Goal: Information Seeking & Learning: Learn about a topic

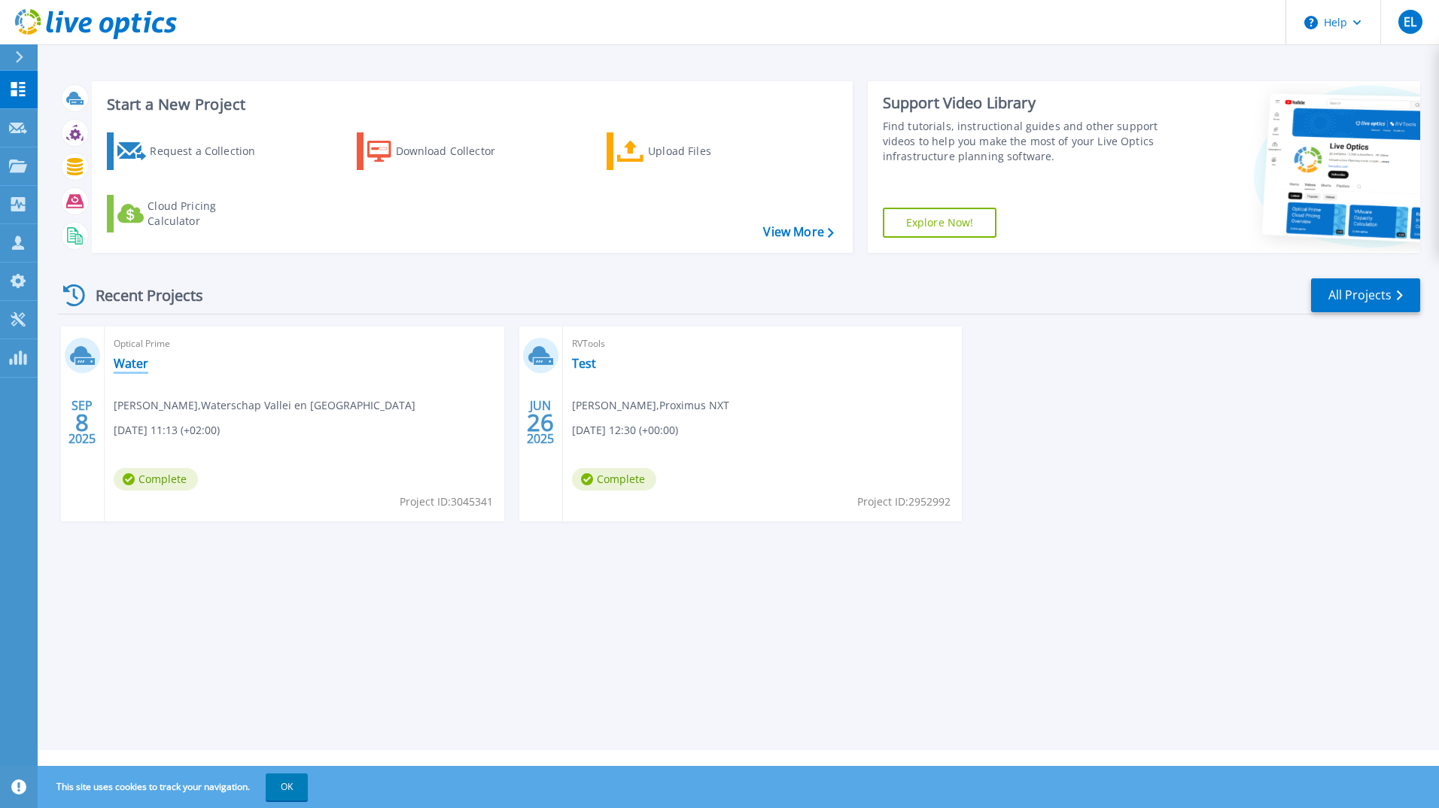
click at [126, 365] on link "Water" at bounding box center [131, 363] width 35 height 15
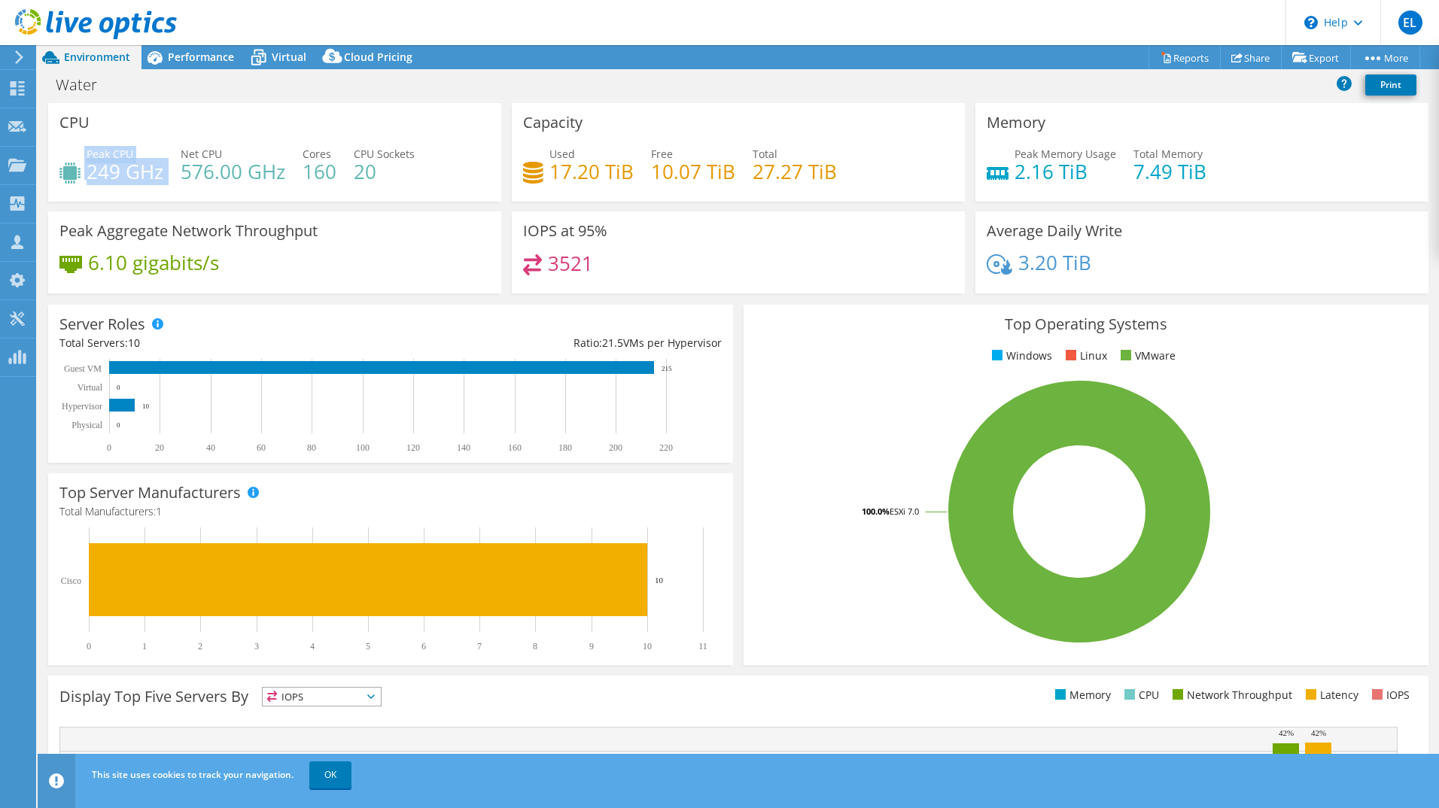
drag, startPoint x: 84, startPoint y: 172, endPoint x: 178, endPoint y: 175, distance: 93.4
click at [178, 175] on div "Peak CPU 249 GHz Net CPU 576.00 GHz Cores 160 CPU Sockets 20" at bounding box center [274, 170] width 431 height 49
drag, startPoint x: 178, startPoint y: 175, endPoint x: 145, endPoint y: 176, distance: 32.4
click at [154, 175] on h4 "249 GHz" at bounding box center [125, 171] width 77 height 17
drag, startPoint x: 95, startPoint y: 172, endPoint x: 154, endPoint y: 173, distance: 58.7
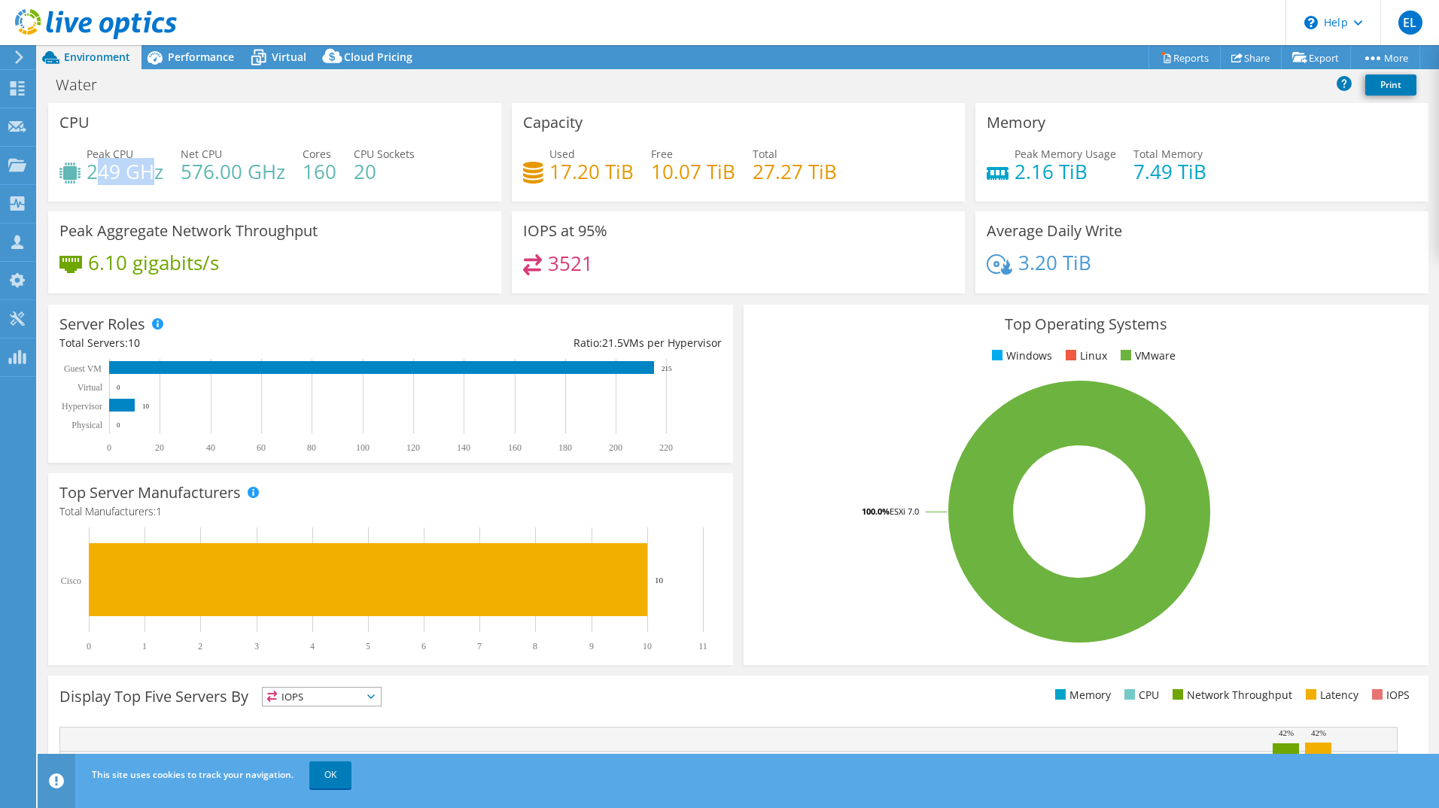
click at [154, 173] on h4 "249 GHz" at bounding box center [125, 171] width 77 height 17
drag, startPoint x: 154, startPoint y: 173, endPoint x: 130, endPoint y: 172, distance: 23.4
click at [130, 172] on h4 "249 GHz" at bounding box center [125, 171] width 77 height 17
drag, startPoint x: 84, startPoint y: 173, endPoint x: 154, endPoint y: 175, distance: 70.8
click at [154, 175] on div "Peak CPU 249 GHz" at bounding box center [111, 163] width 104 height 34
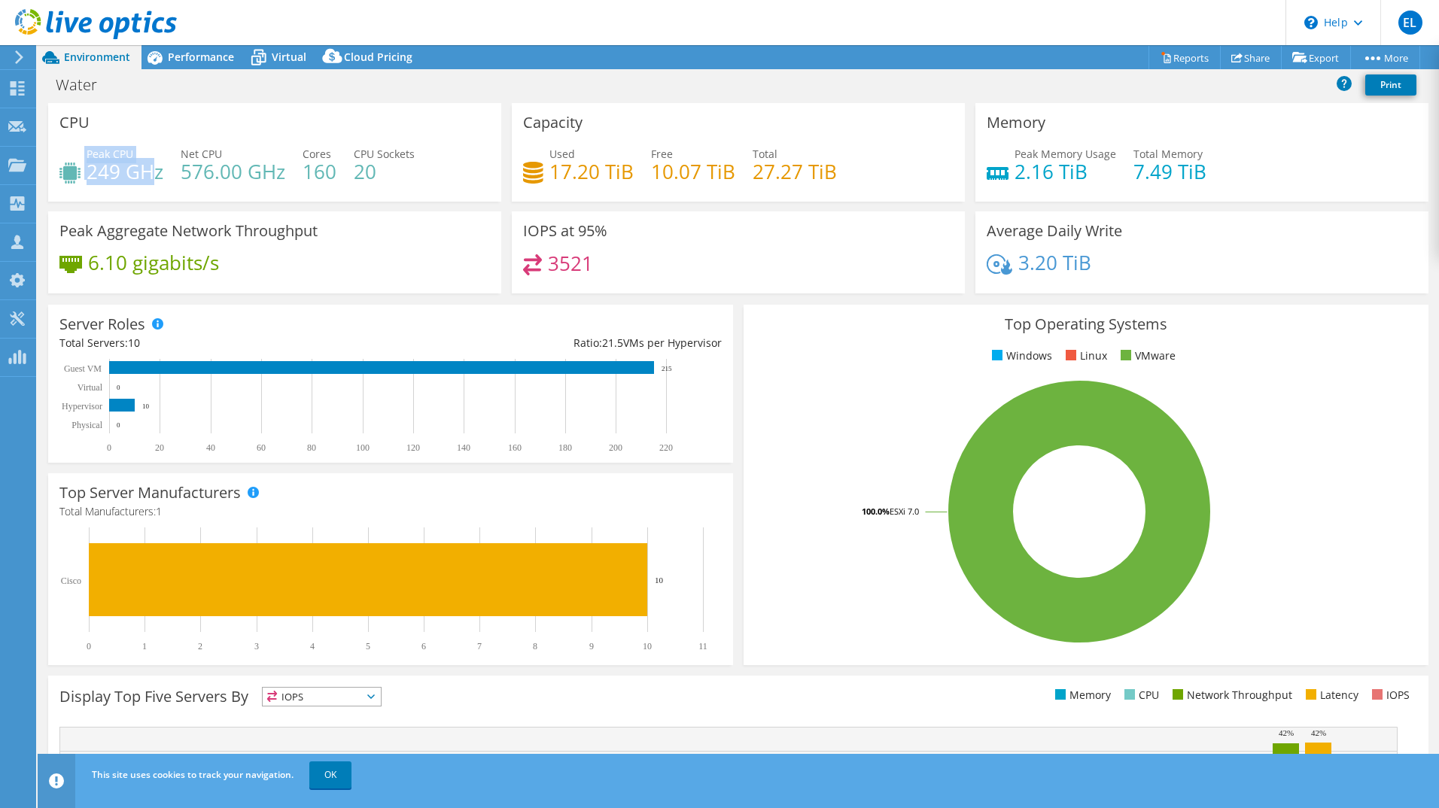
drag, startPoint x: 154, startPoint y: 175, endPoint x: 126, endPoint y: 181, distance: 29.2
click at [126, 180] on h4 "249 GHz" at bounding box center [125, 171] width 77 height 17
drag, startPoint x: 356, startPoint y: 154, endPoint x: 416, endPoint y: 154, distance: 60.2
click at [416, 154] on div "Peak CPU 249 GHz Net CPU 576.00 GHz Cores 160 CPU Sockets 20" at bounding box center [274, 170] width 431 height 49
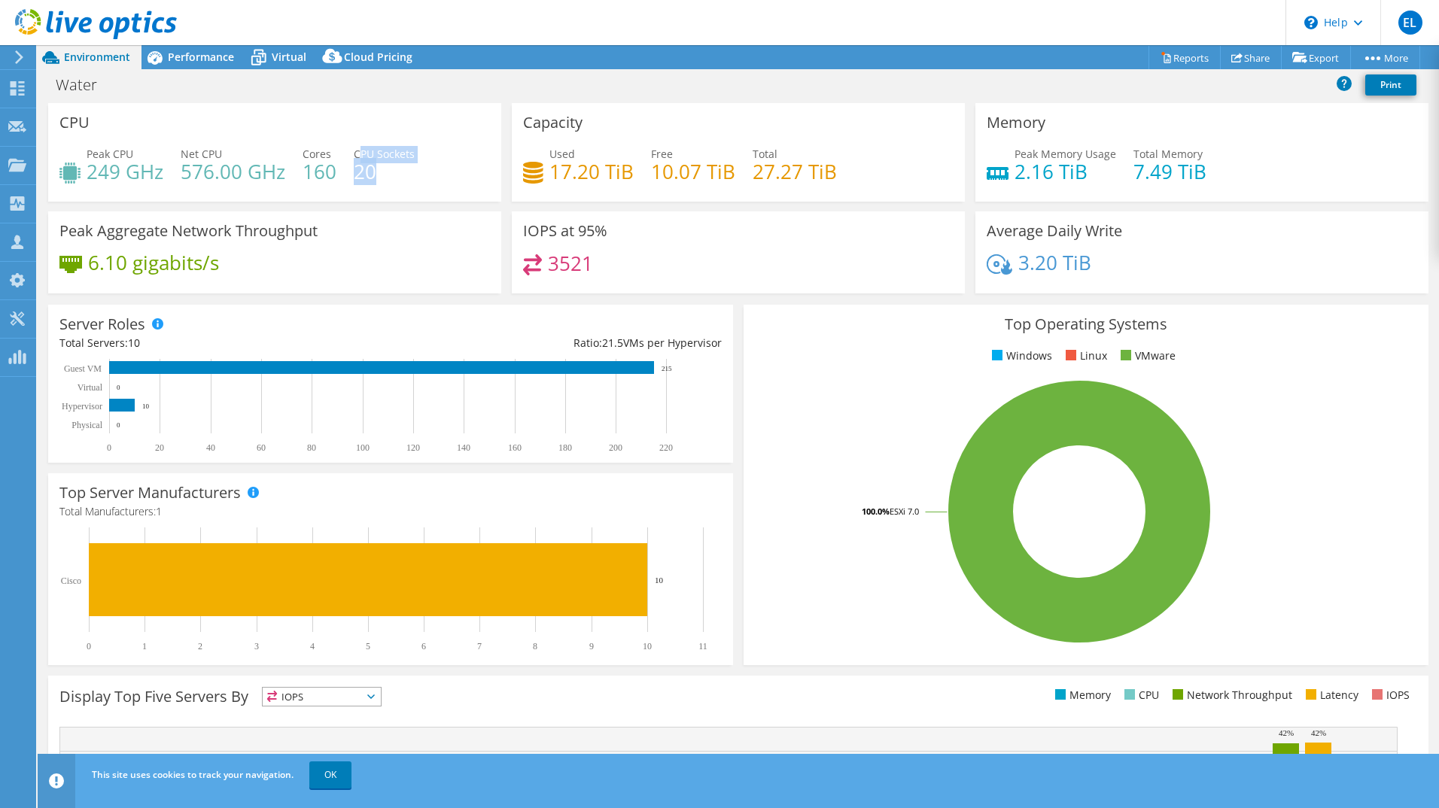
drag, startPoint x: 360, startPoint y: 153, endPoint x: 426, endPoint y: 158, distance: 66.4
click at [426, 158] on div "Peak CPU 249 GHz Net CPU 576.00 GHz Cores 160 CPU Sockets 20" at bounding box center [274, 170] width 431 height 49
drag, startPoint x: 426, startPoint y: 158, endPoint x: 391, endPoint y: 165, distance: 36.0
click at [391, 165] on h4 "20" at bounding box center [384, 171] width 61 height 17
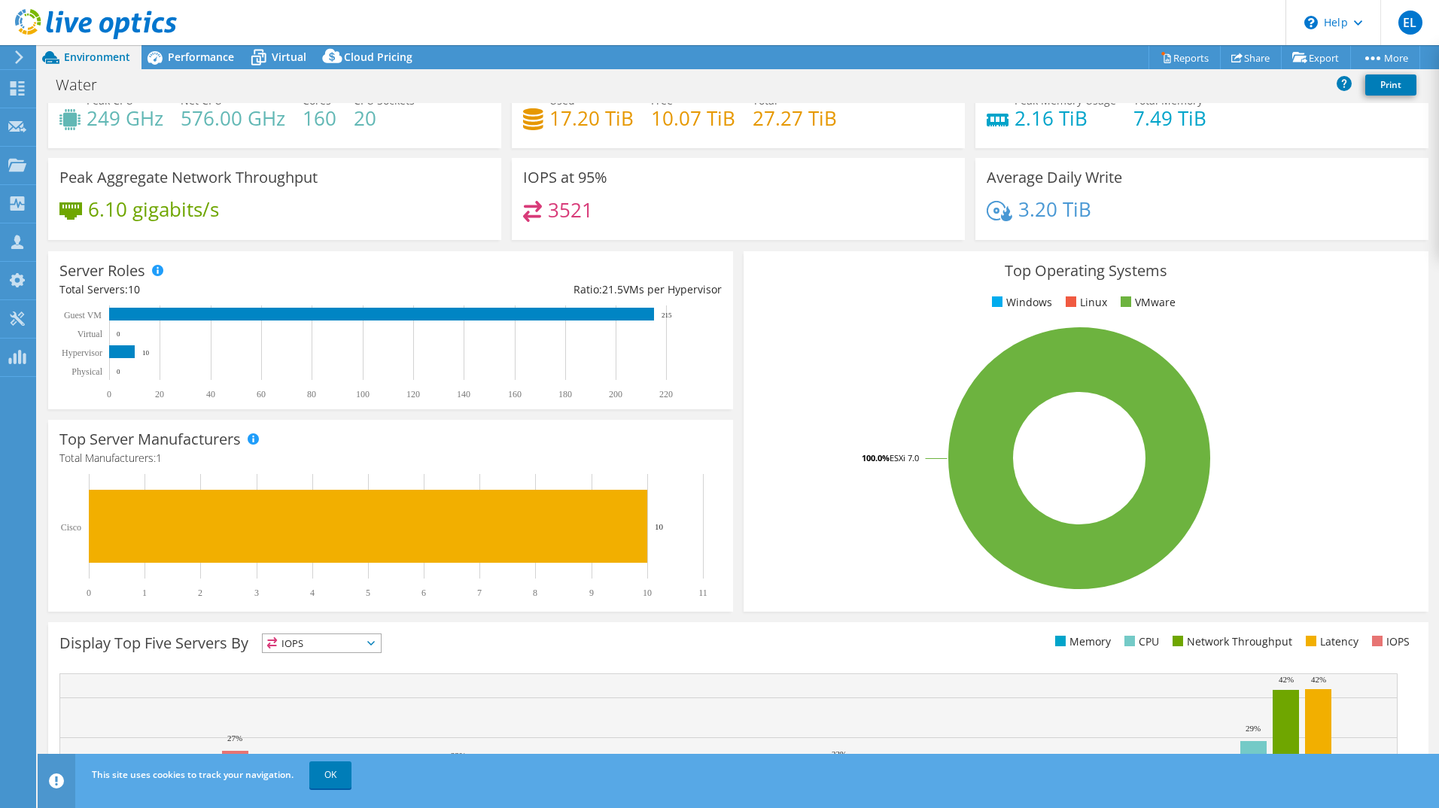
scroll to position [75, 0]
